Goal: Find specific page/section: Find specific page/section

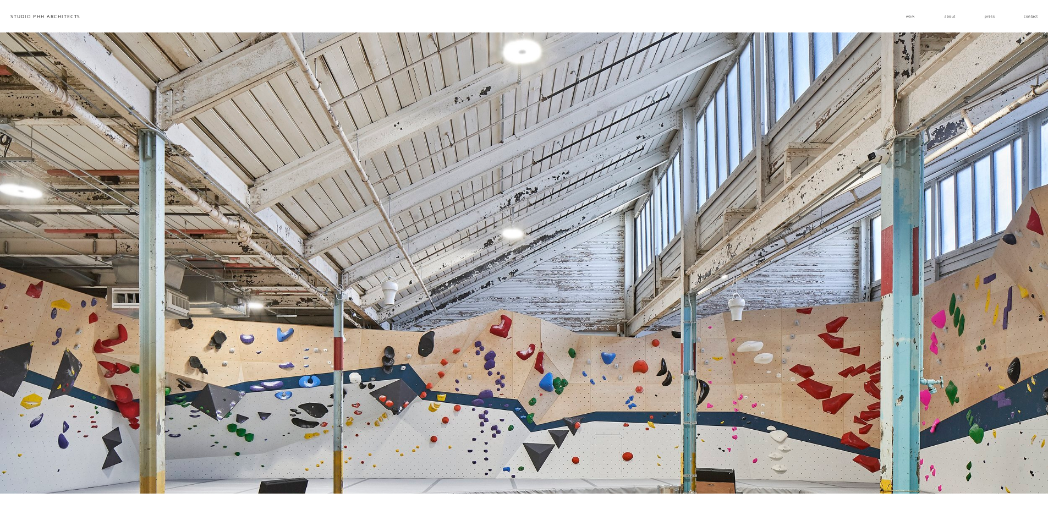
scroll to position [990, 0]
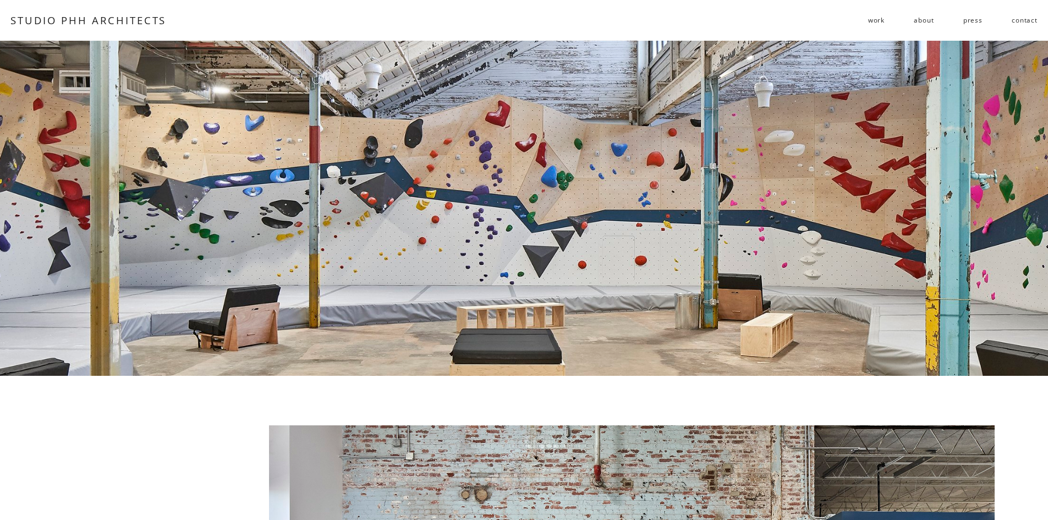
scroll to position [330, 0]
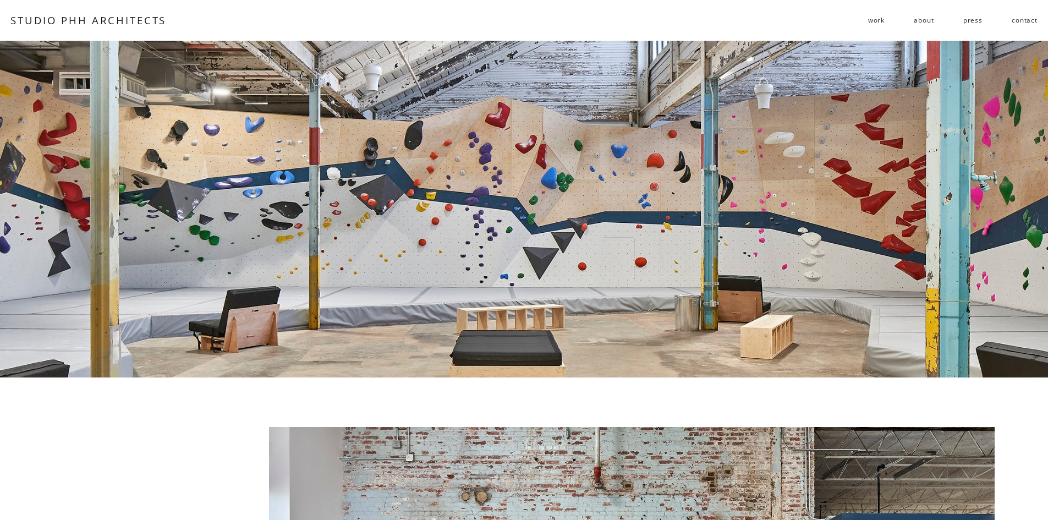
click at [0, 0] on span "residential" at bounding box center [0, 0] width 0 height 0
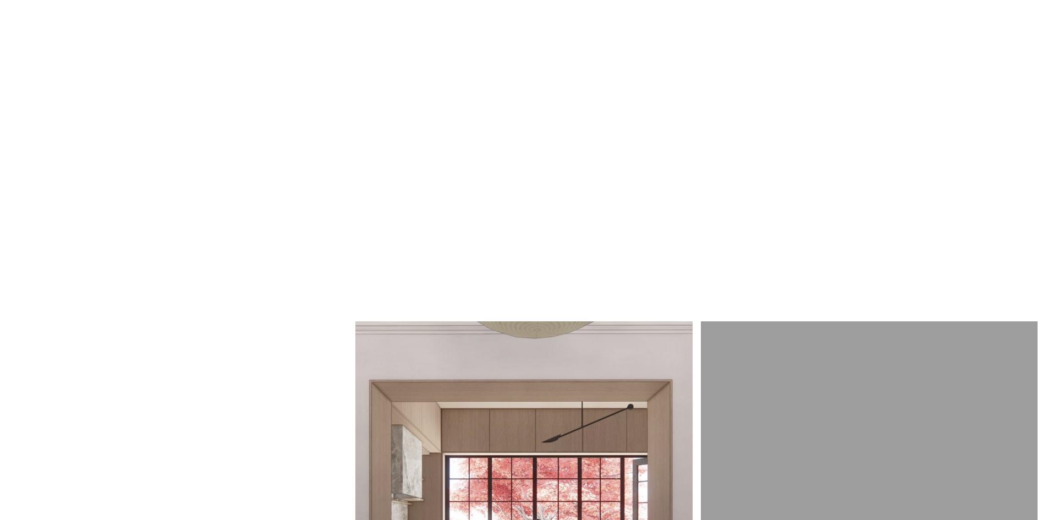
scroll to position [1461, 0]
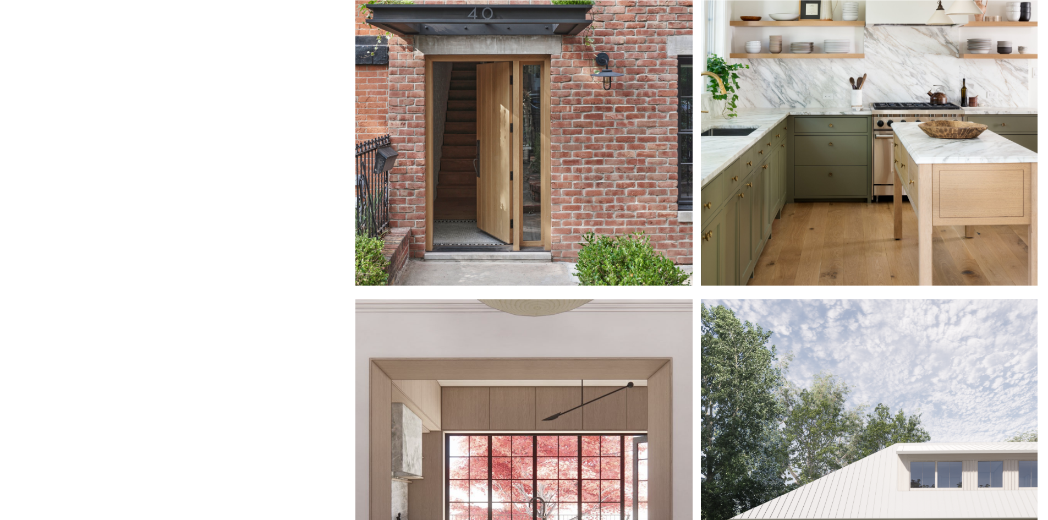
click at [833, 121] on div at bounding box center [869, 77] width 337 height 416
